Goal: Contribute content

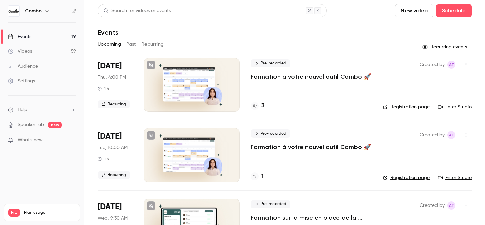
click at [154, 46] on button "Recurring" at bounding box center [153, 44] width 23 height 11
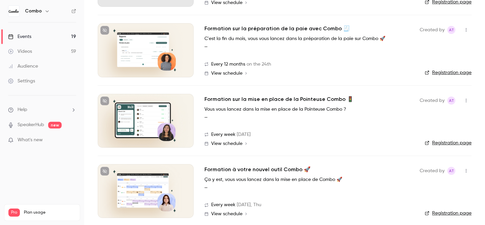
scroll to position [110, 0]
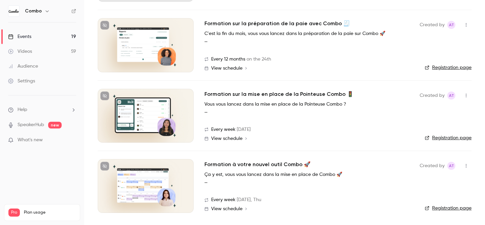
click at [249, 163] on h2 "Formation à votre nouvel outil Combo 🚀" at bounding box center [258, 165] width 106 height 8
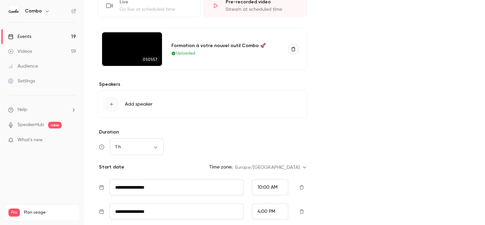
scroll to position [209, 0]
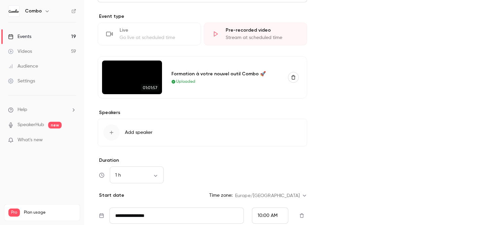
click at [294, 78] on icon "button" at bounding box center [293, 77] width 5 height 5
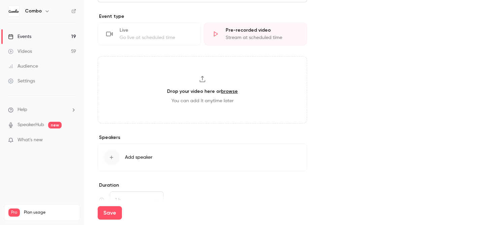
click at [191, 93] on h3 "Drop your video here or browse" at bounding box center [202, 91] width 71 height 7
type input "**********"
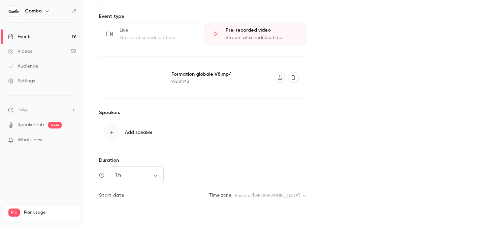
click at [110, 212] on button "Save" at bounding box center [110, 213] width 24 height 13
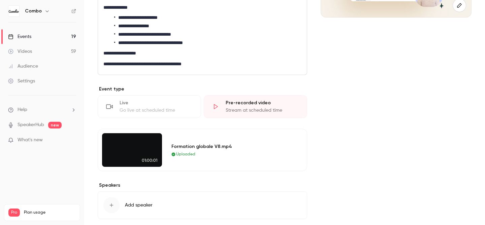
scroll to position [93, 0]
